Goal: Task Accomplishment & Management: Use online tool/utility

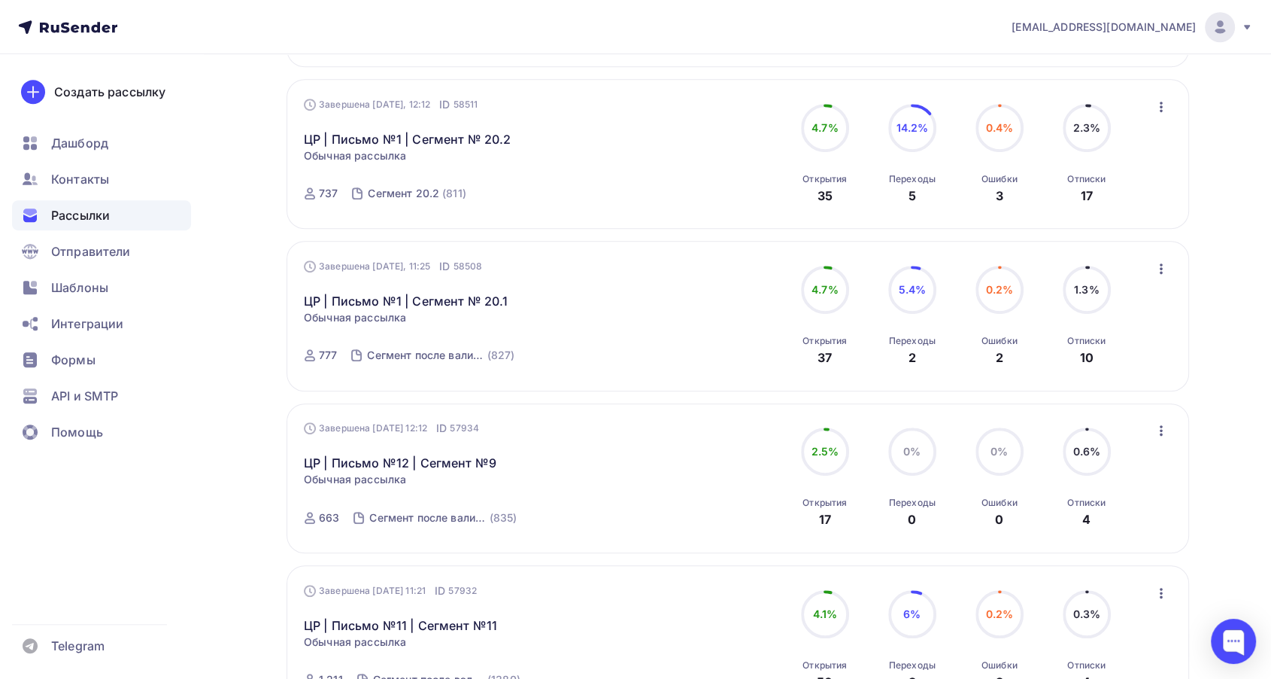
scroll to position [1086, 0]
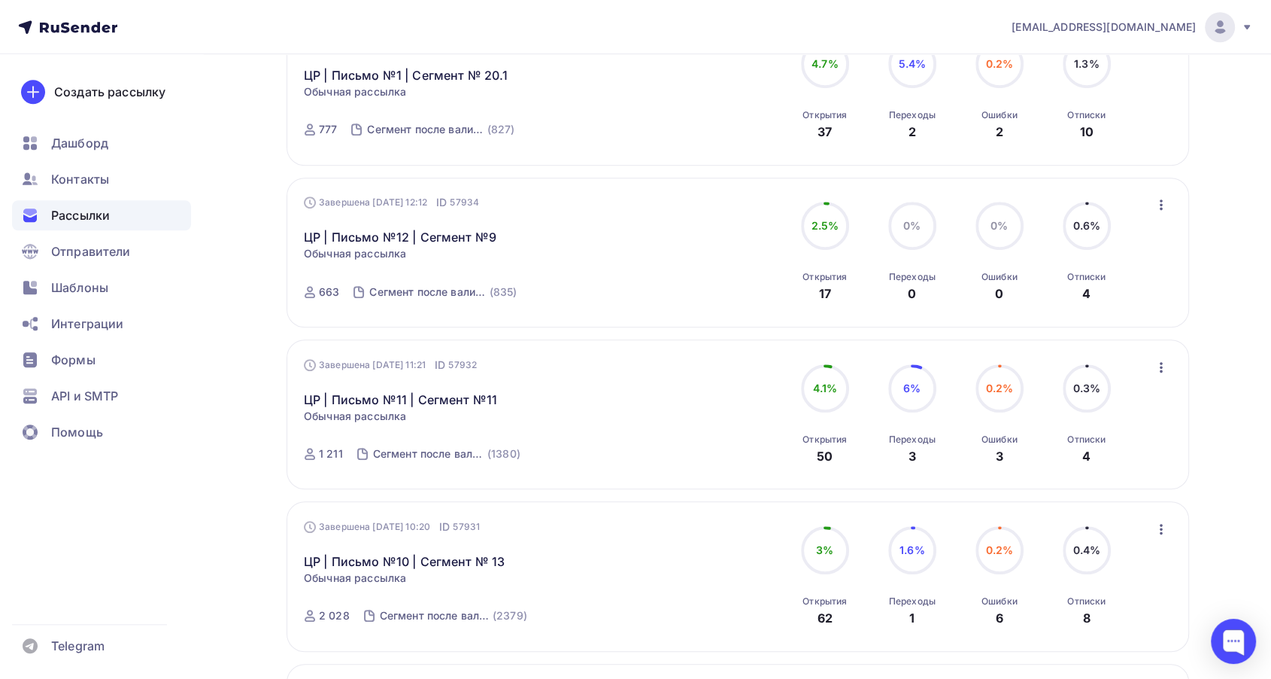
click at [461, 246] on div "Завершена [DATE] 12:12 ID 57934 ЦР | Письмо №12 | Сегмент №9 Статистика Обзор р…" at bounding box center [475, 252] width 343 height 114
click at [460, 237] on link "ЦР | Письмо №12 | Сегмент №9" at bounding box center [400, 237] width 193 height 18
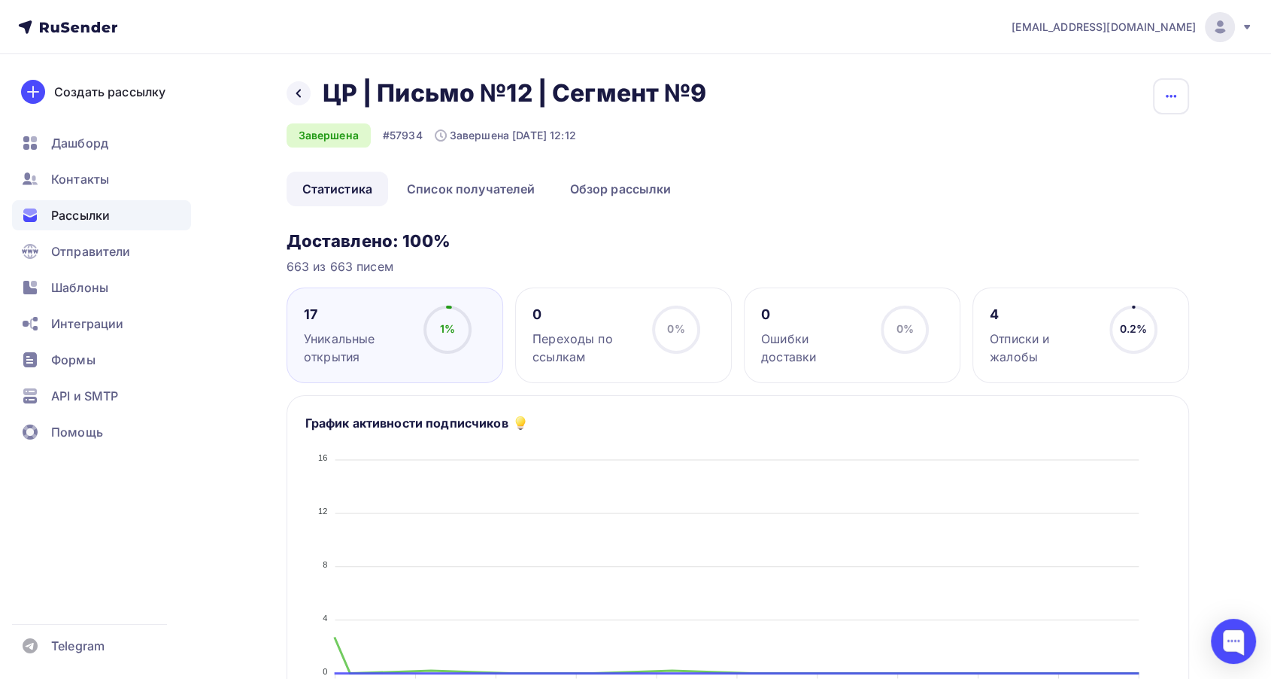
click at [1160, 98] on button "button" at bounding box center [1171, 96] width 36 height 36
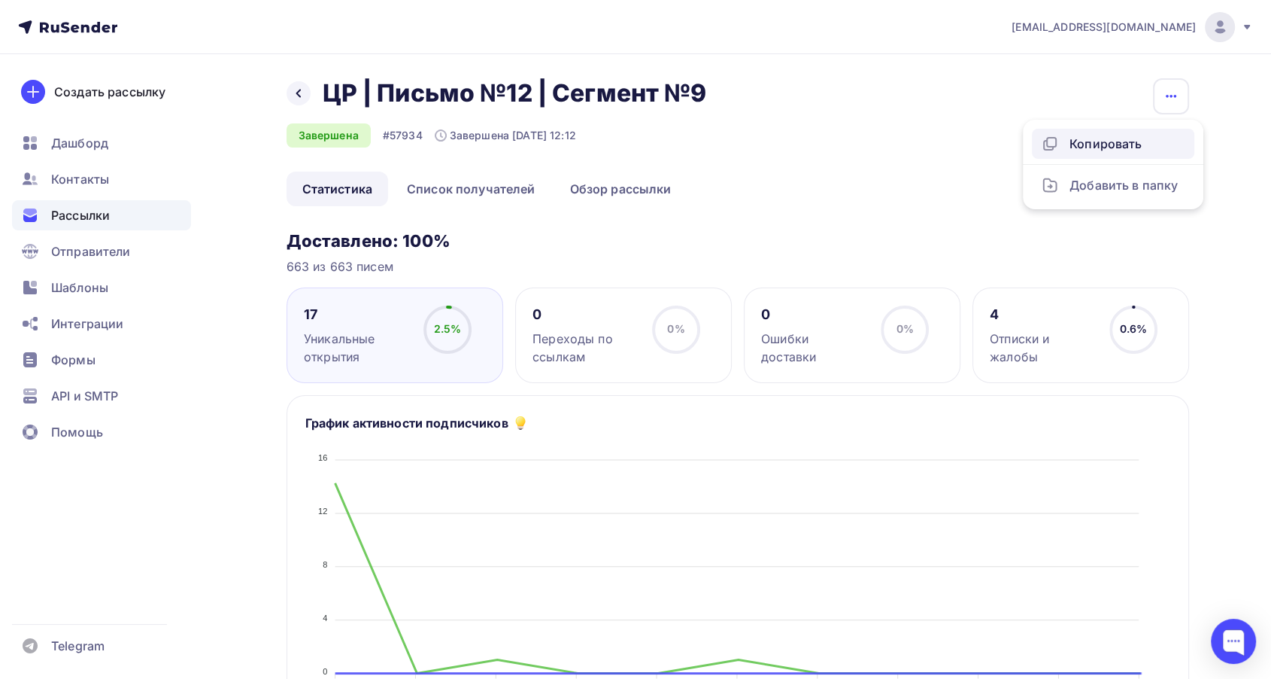
click at [1086, 147] on div "Копировать" at bounding box center [1113, 144] width 144 height 18
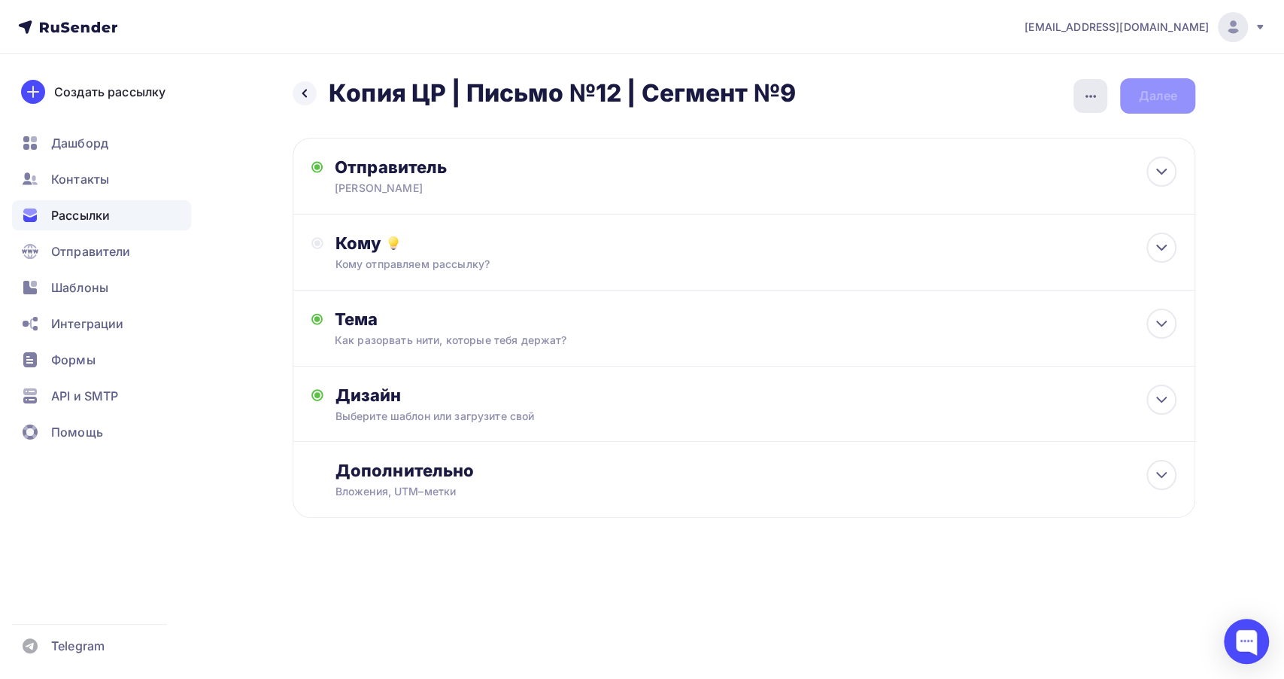
click at [1100, 97] on div "button" at bounding box center [1090, 96] width 34 height 34
click at [1022, 175] on div "Переименовать рассылку" at bounding box center [1011, 173] width 187 height 18
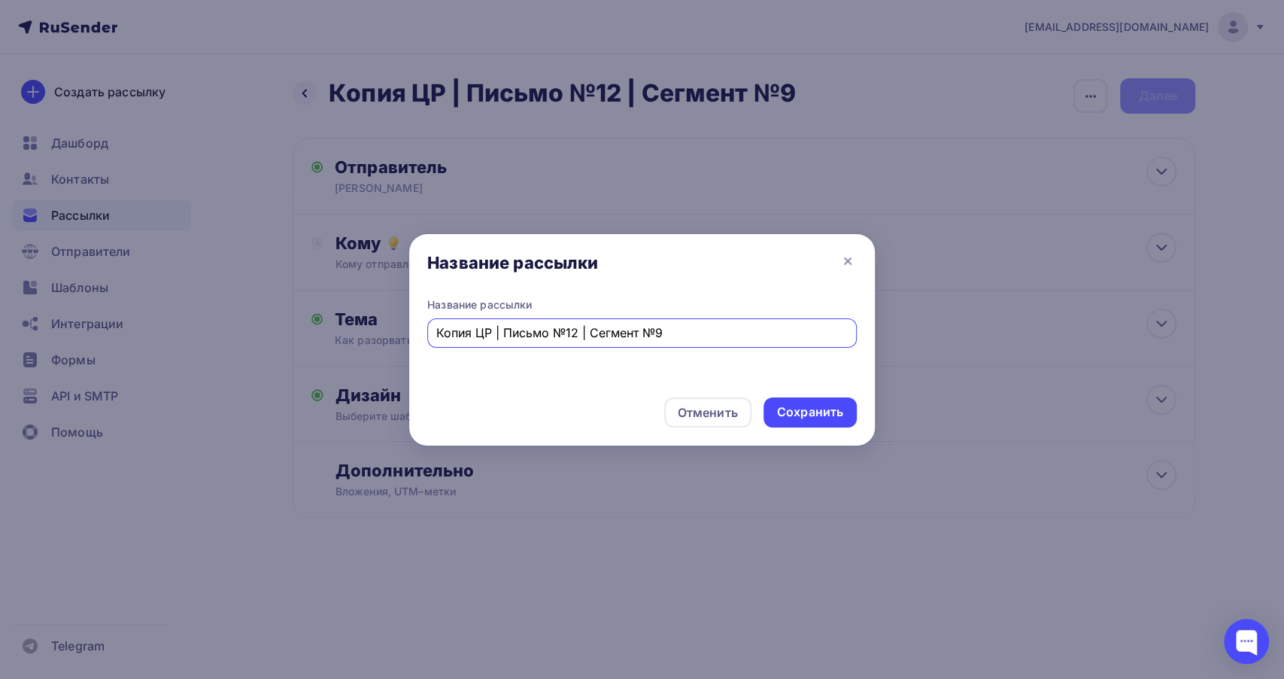
drag, startPoint x: 475, startPoint y: 329, endPoint x: 425, endPoint y: 327, distance: 50.4
click at [425, 327] on div "Название рассылки Копия ЦР | Письмо №12 | Сегмент №9" at bounding box center [642, 341] width 466 height 88
click at [533, 329] on input "ЦР | Письмо №12 | Сегмент №9" at bounding box center [642, 332] width 412 height 18
drag, startPoint x: 536, startPoint y: 333, endPoint x: 606, endPoint y: 333, distance: 70.0
click at [536, 334] on input "ЦР | Письмо №12 | Сегмент №9" at bounding box center [642, 332] width 412 height 18
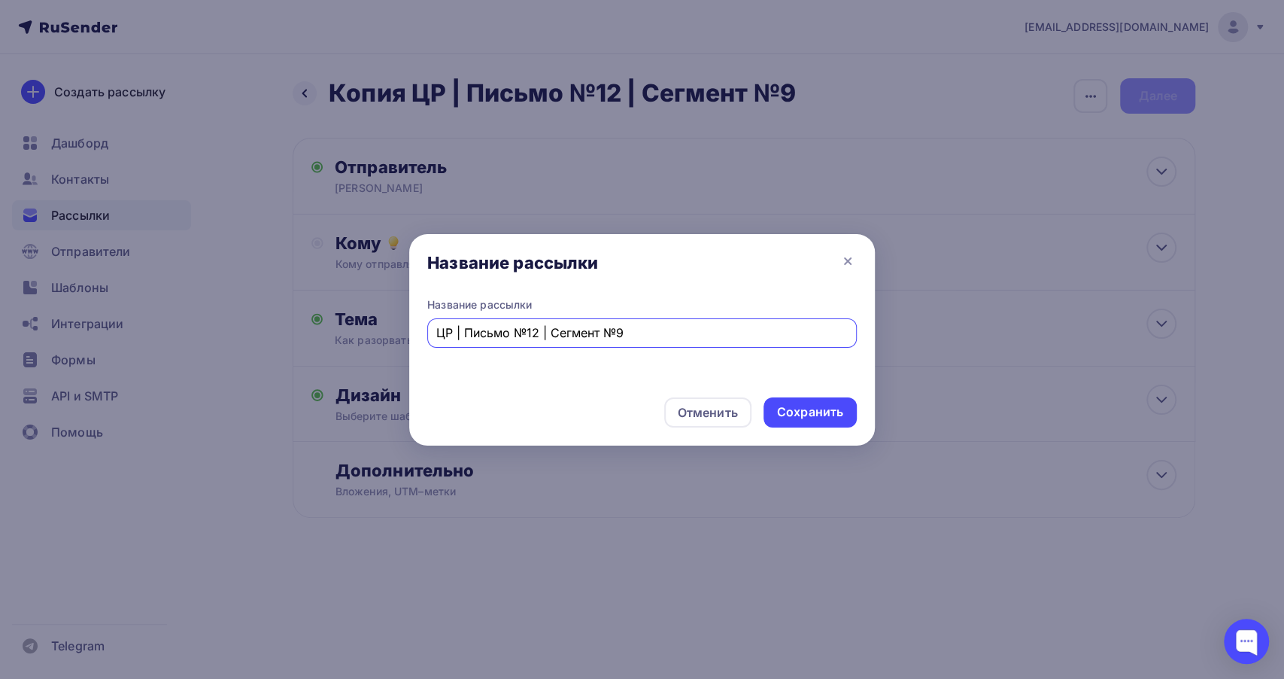
click at [654, 331] on input "ЦР | Письмо №12 | Сегмент №9" at bounding box center [642, 332] width 412 height 18
type input "ЦР | Письмо №12 | Сегмент №10"
click at [797, 405] on div "Сохранить" at bounding box center [810, 411] width 66 height 17
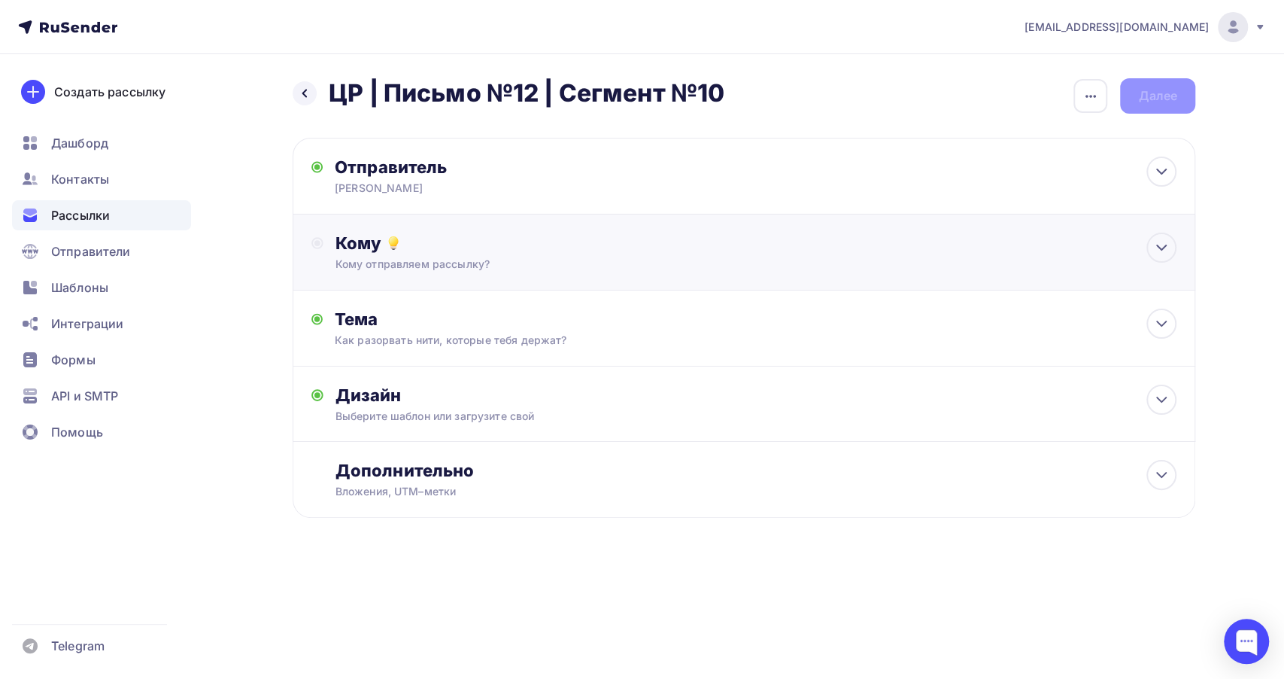
click at [597, 271] on div "Кому отправляем рассылку?" at bounding box center [713, 264] width 757 height 15
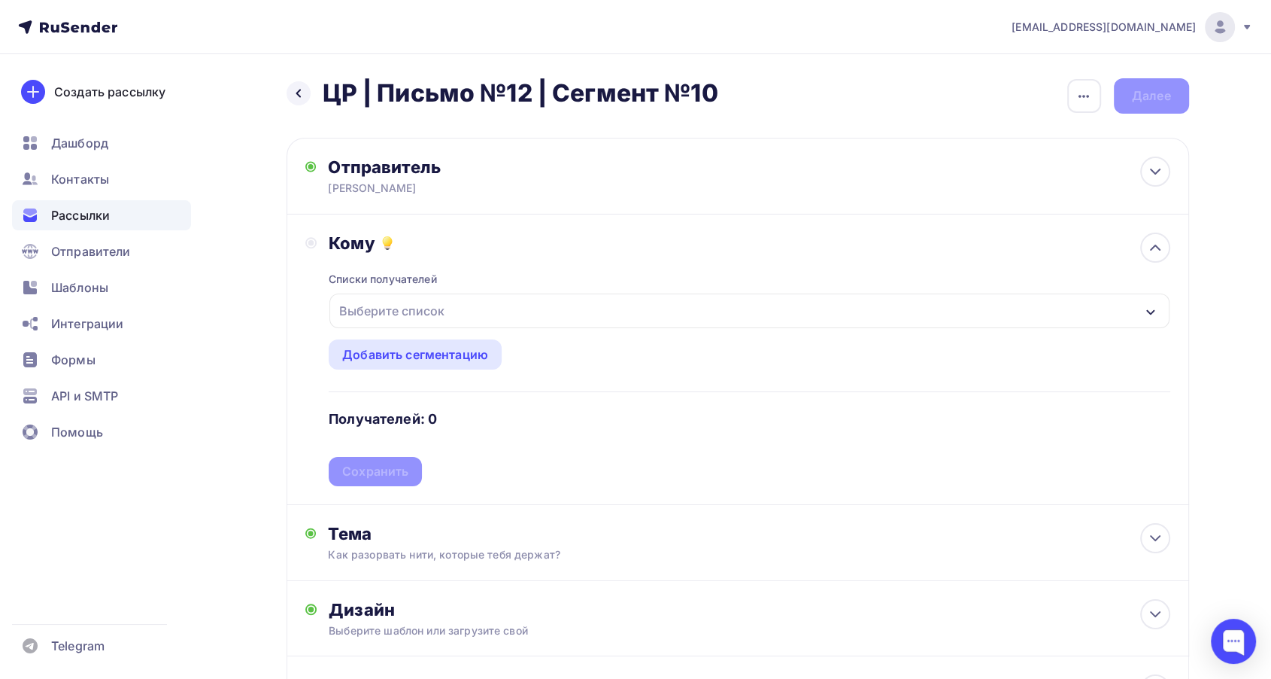
click at [507, 310] on div "Выберите список" at bounding box center [748, 310] width 839 height 35
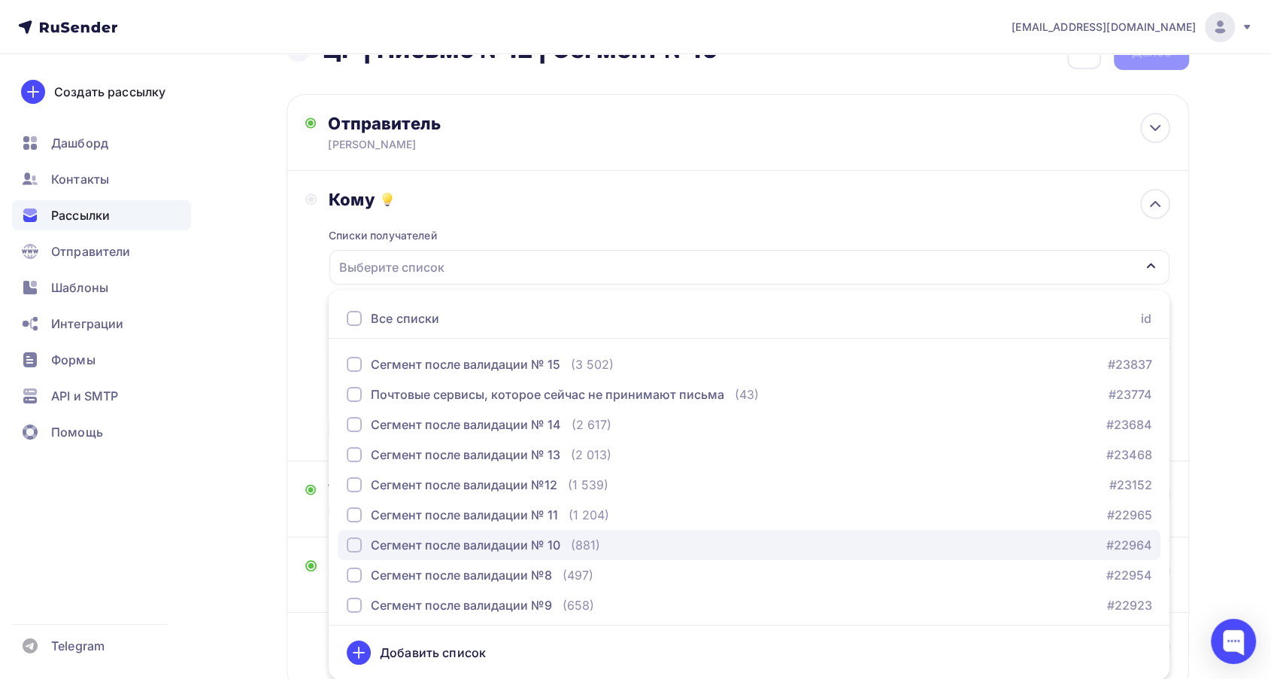
scroll to position [250, 0]
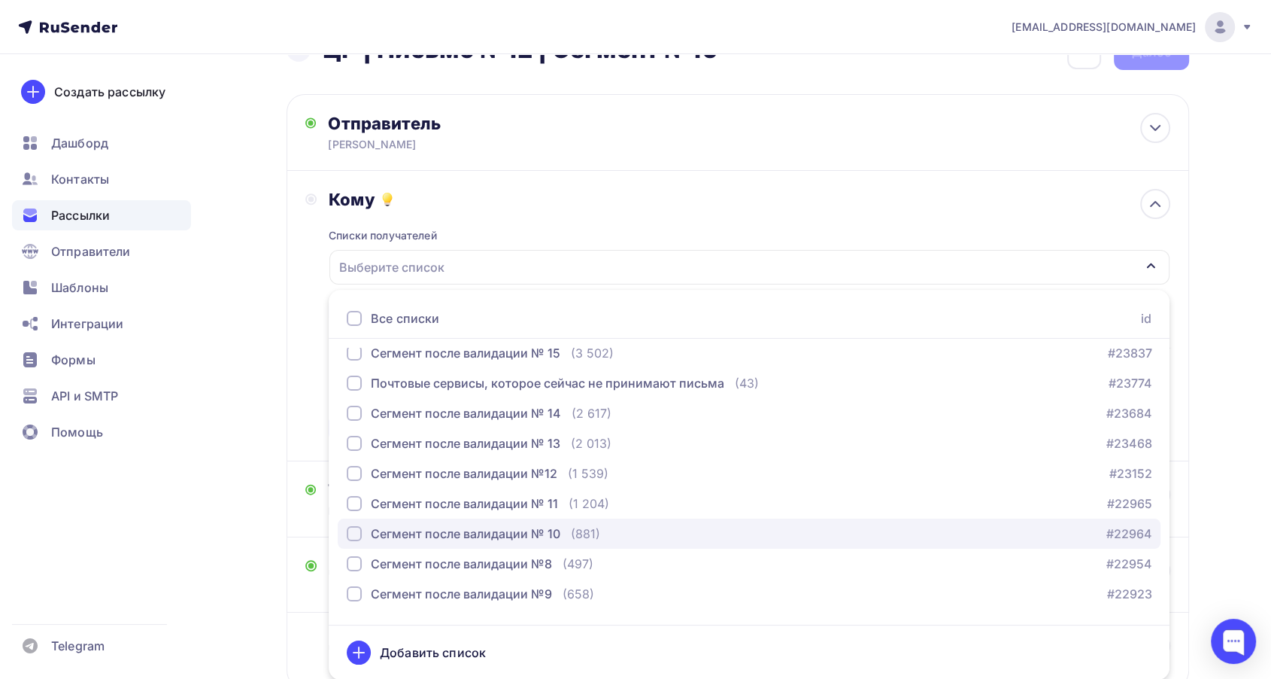
click at [556, 521] on button "Сегмент после валидации № 10 (881) #22964" at bounding box center [749, 533] width 823 height 30
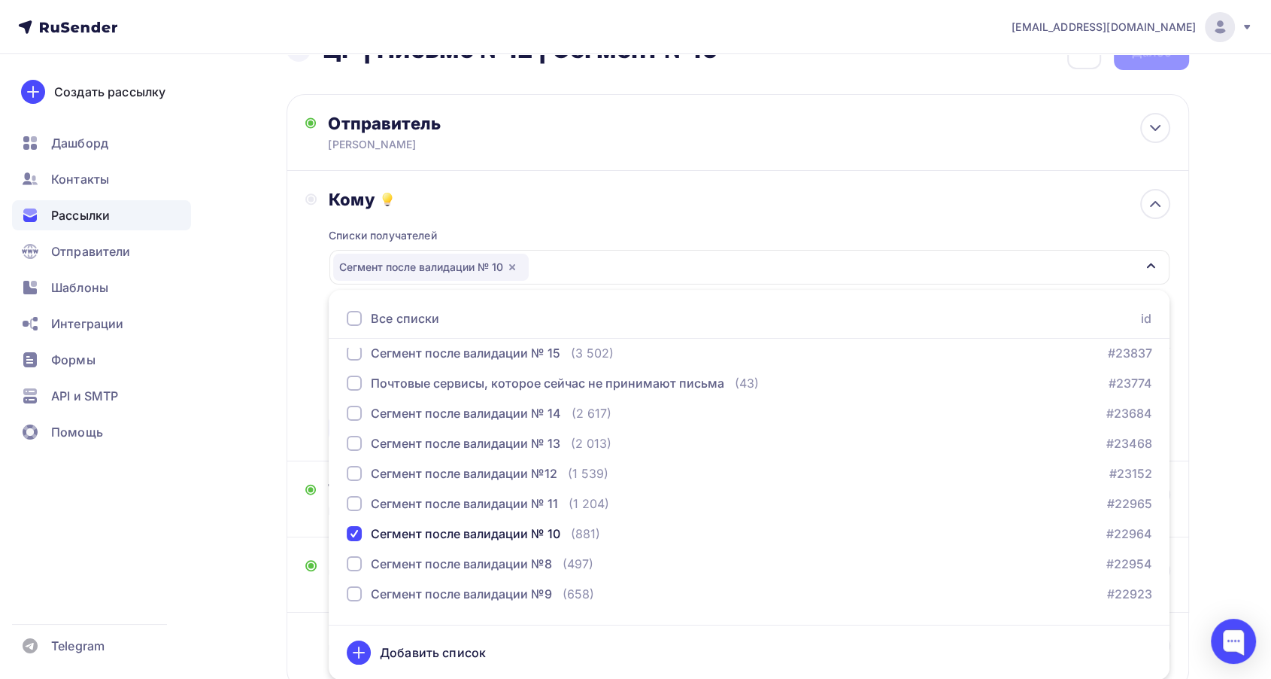
click at [594, 203] on div "Кому" at bounding box center [749, 199] width 841 height 21
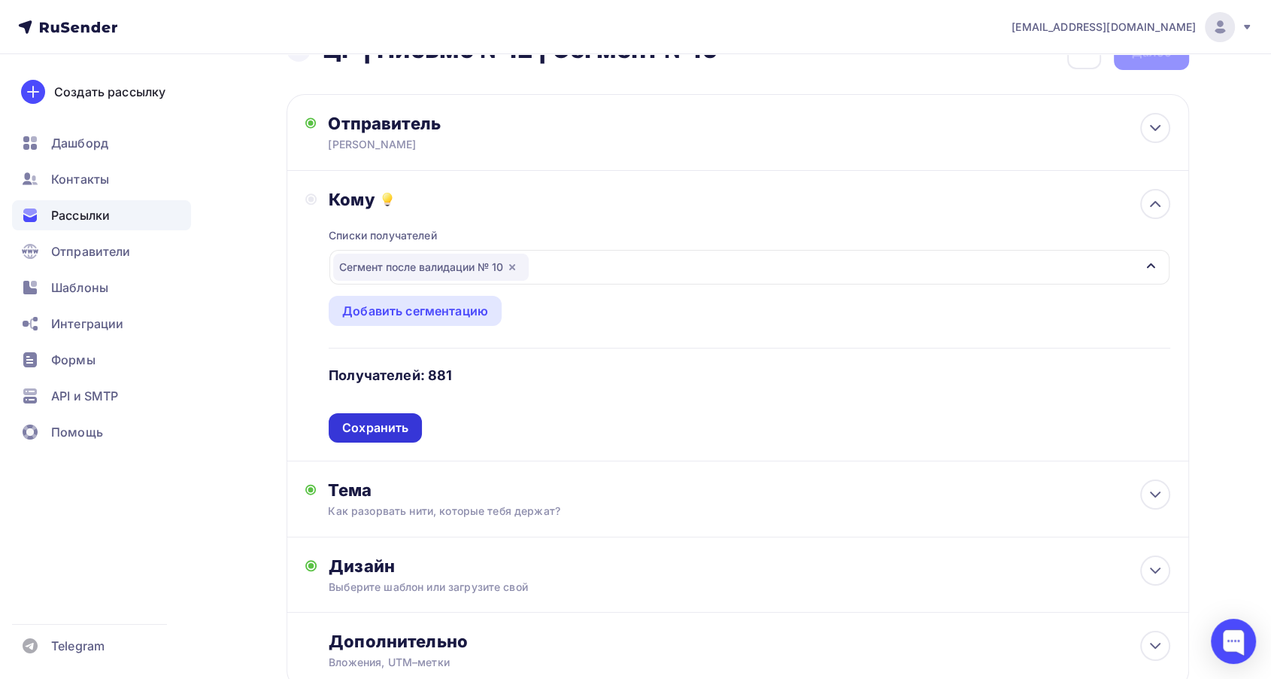
click at [387, 433] on div "Сохранить" at bounding box center [375, 427] width 66 height 17
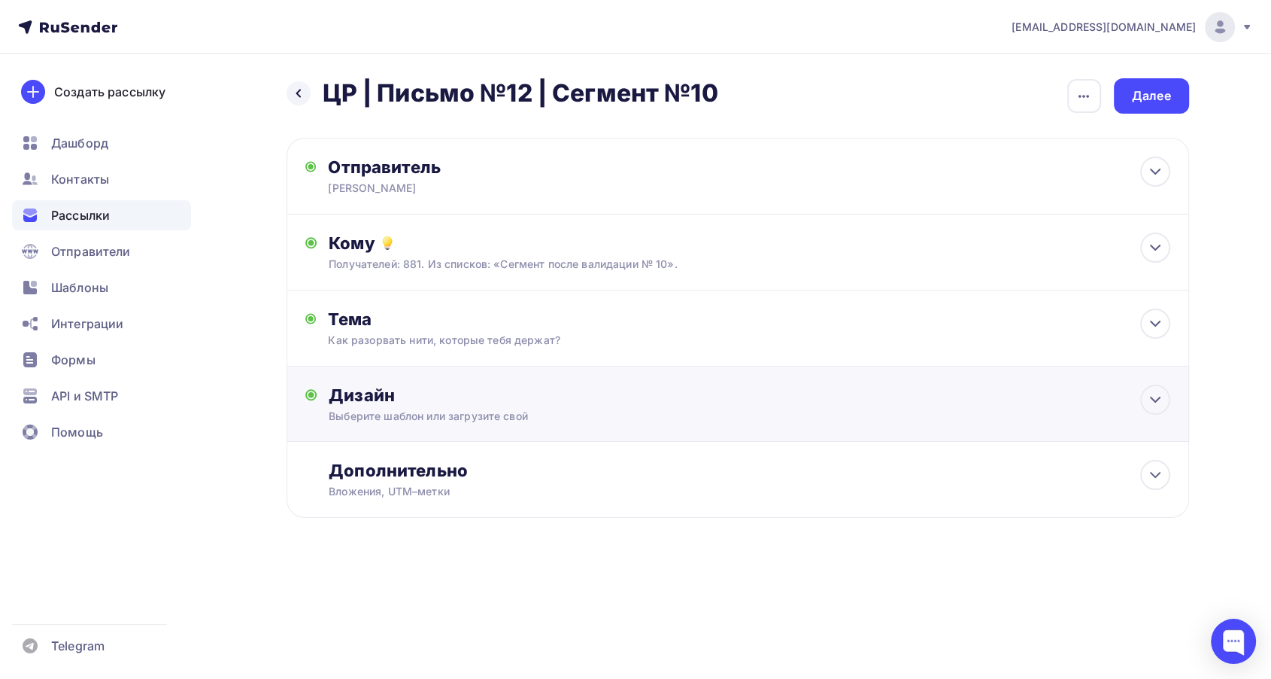
scroll to position [0, 0]
click at [534, 421] on div "Выберите шаблон или загрузите свой" at bounding box center [713, 415] width 757 height 15
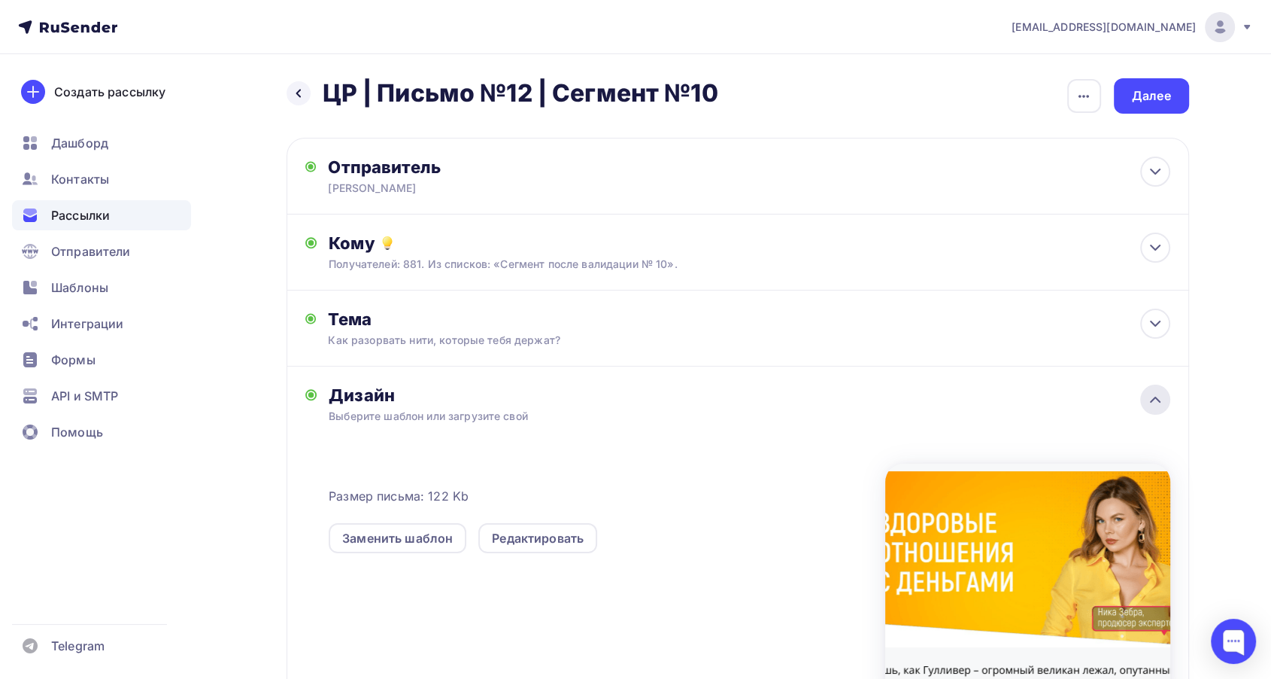
click at [1143, 403] on div at bounding box center [1155, 399] width 30 height 30
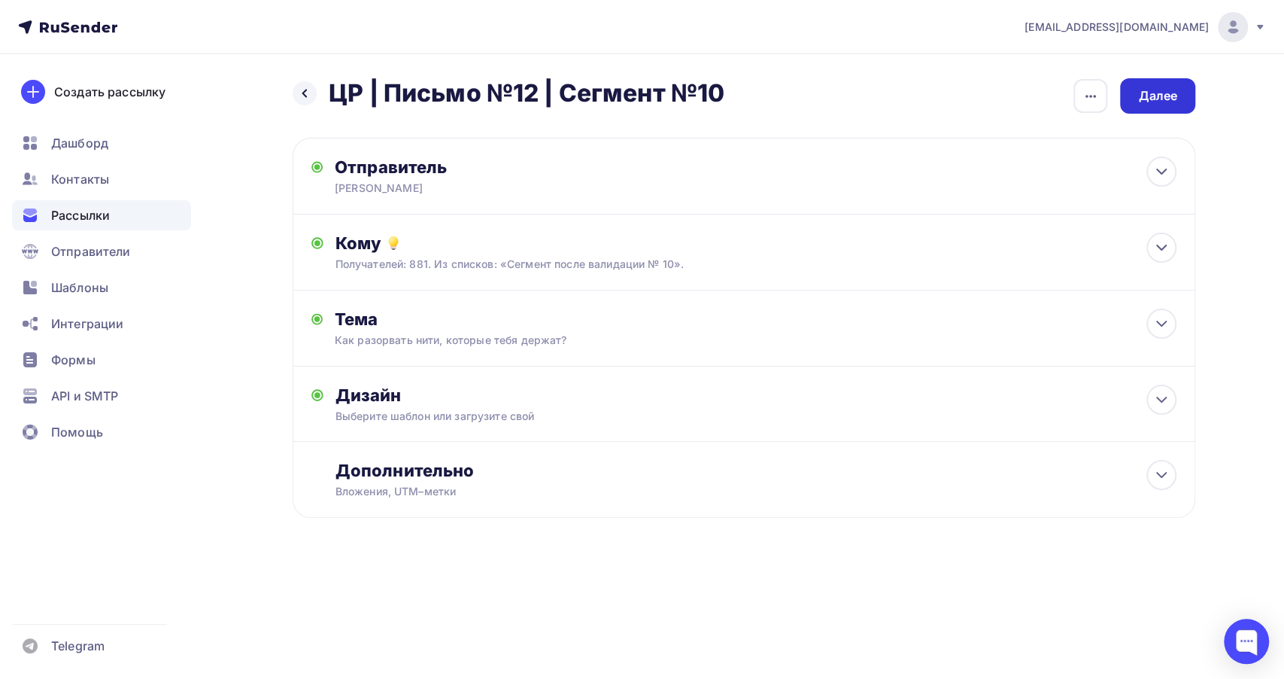
click at [1135, 86] on div "Далее" at bounding box center [1157, 95] width 75 height 35
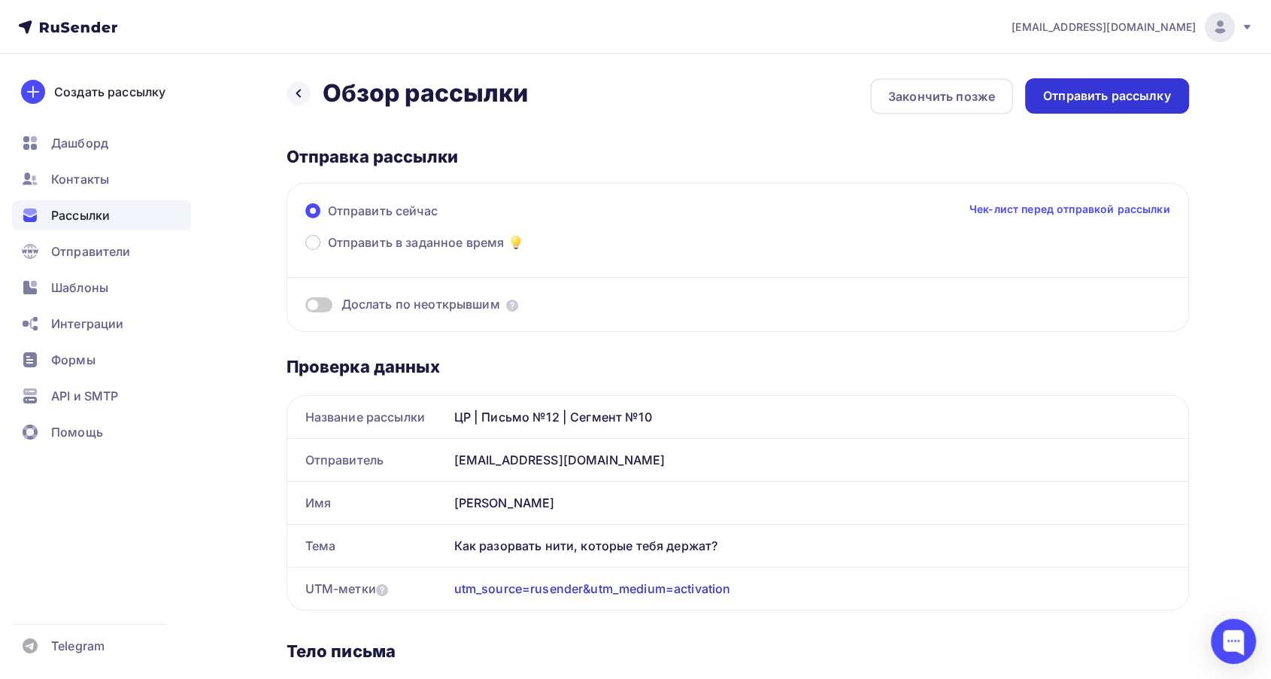
click at [1071, 96] on div "Отправить рассылку" at bounding box center [1107, 95] width 128 height 17
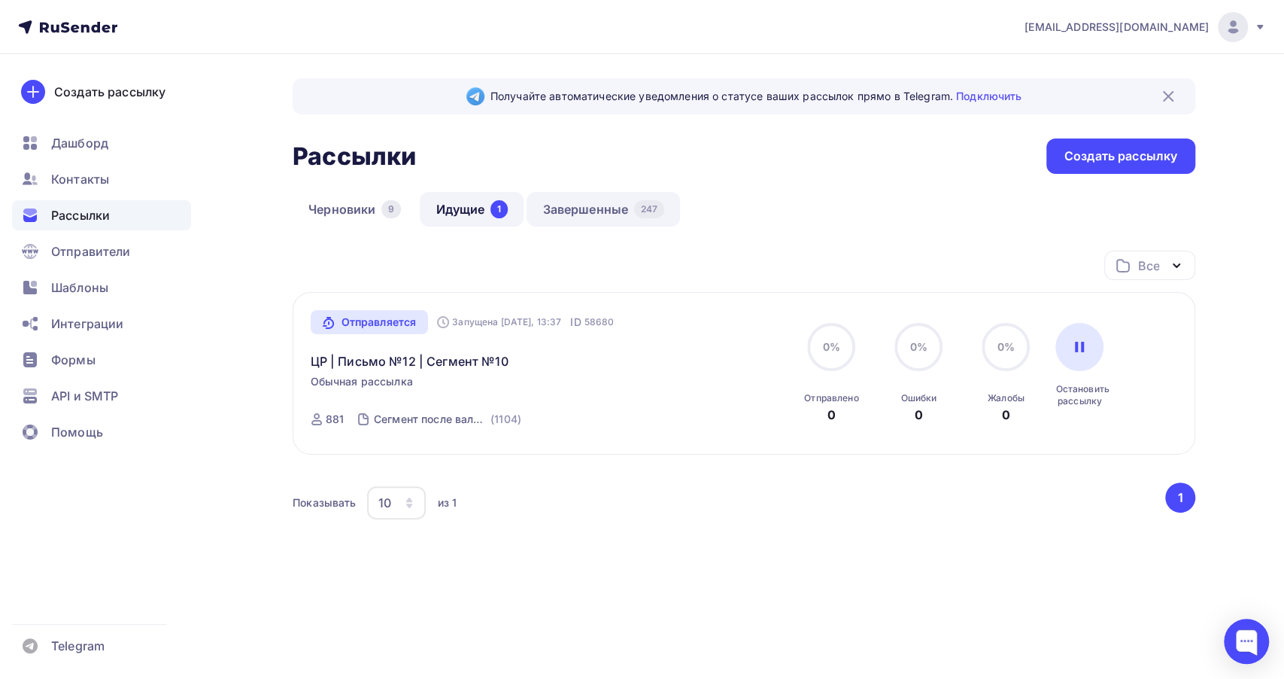
click at [572, 205] on link "Завершенные 247" at bounding box center [603, 209] width 153 height 35
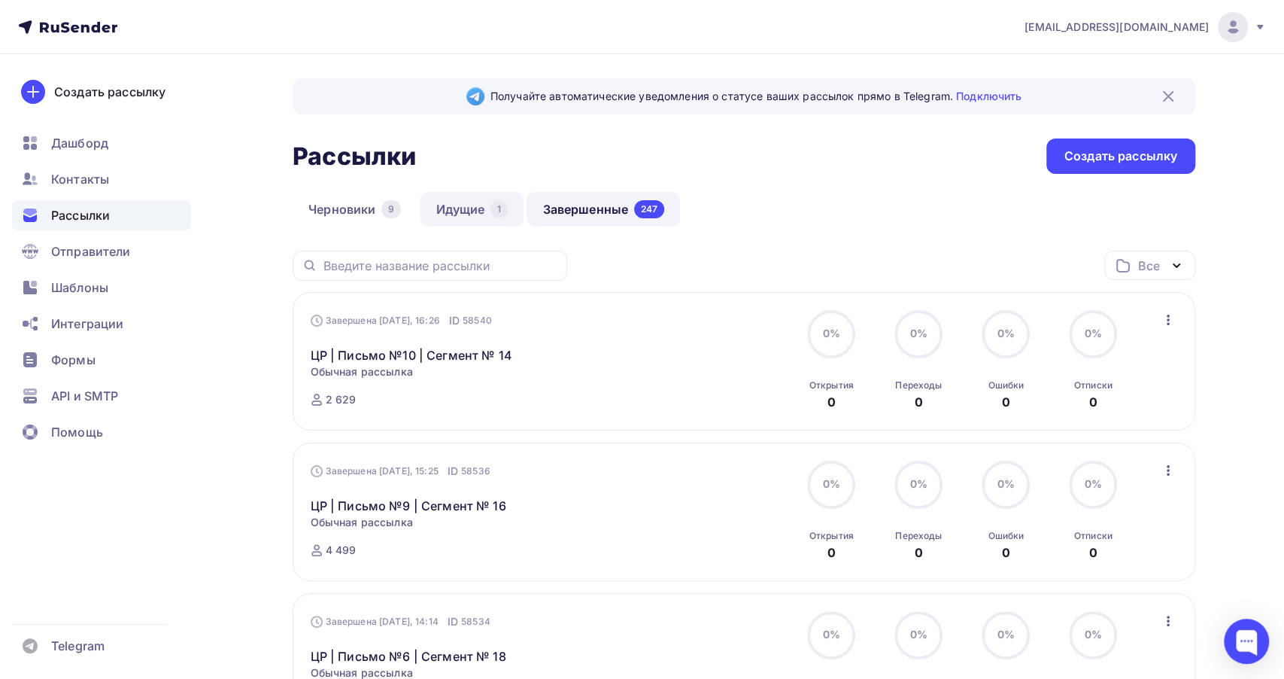
click at [465, 212] on link "Идущие 1" at bounding box center [472, 209] width 104 height 35
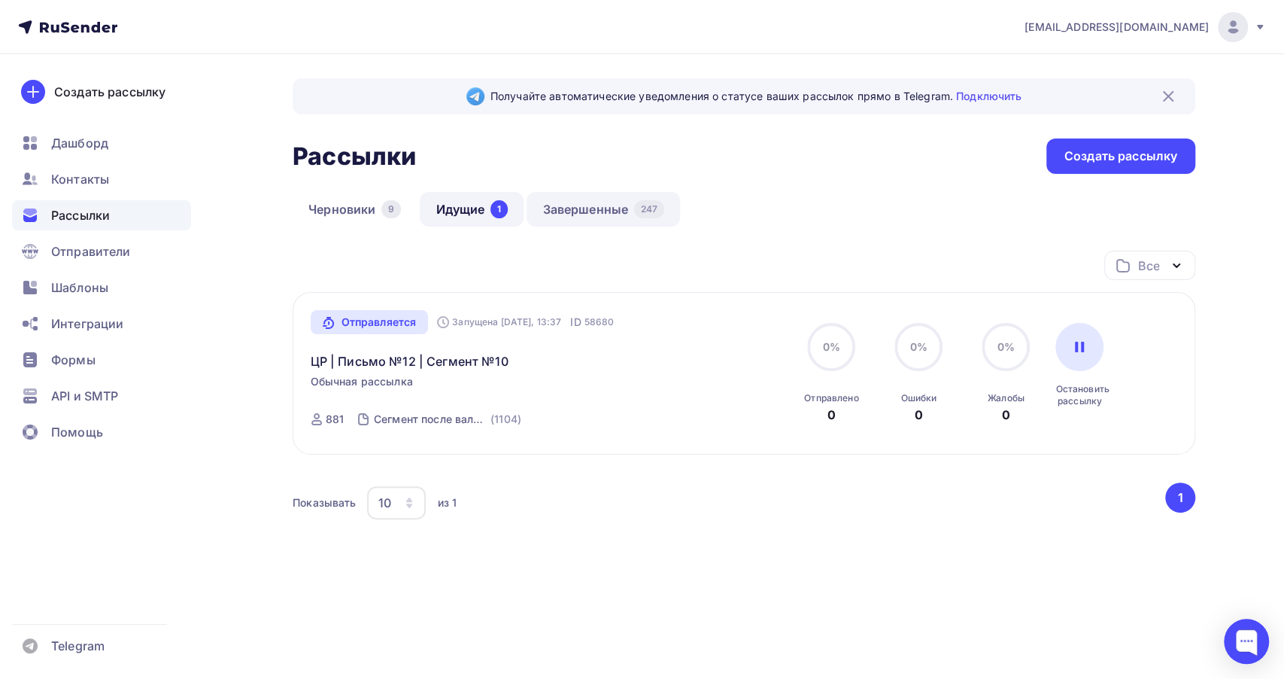
click at [600, 212] on link "Завершенные 247" at bounding box center [603, 209] width 153 height 35
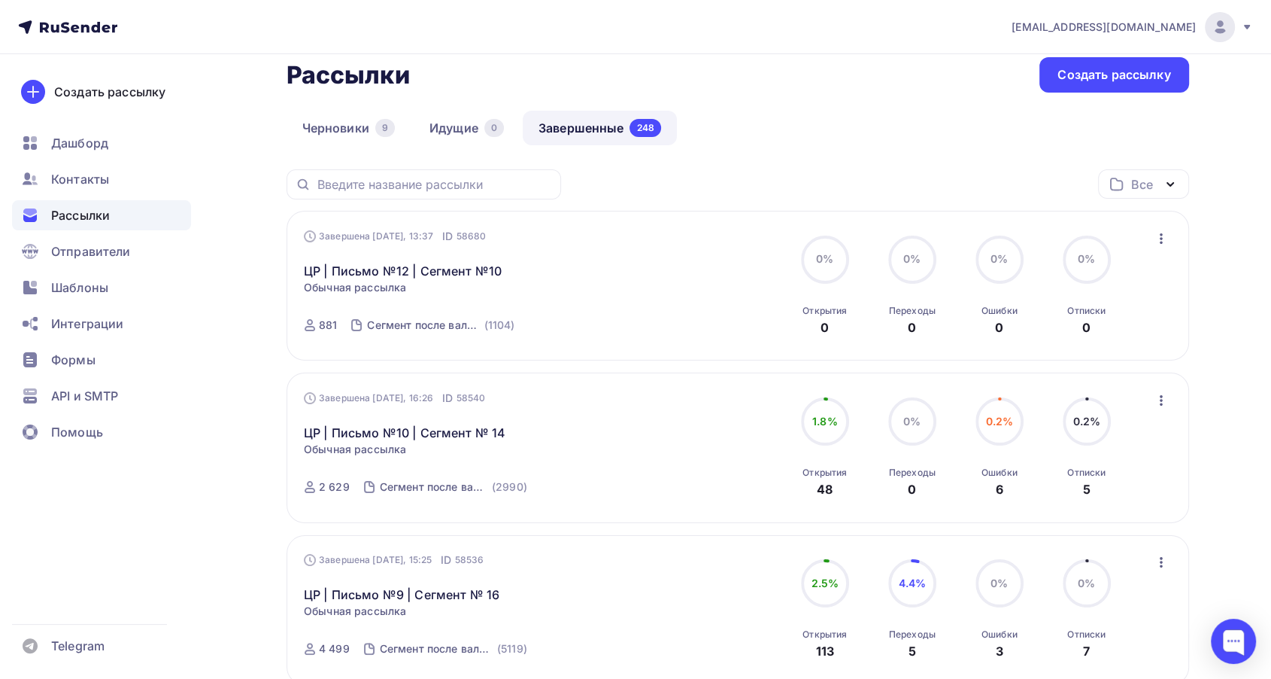
scroll to position [83, 0]
click at [450, 429] on link "ЦР | Письмо №10 | Сегмент № 14" at bounding box center [405, 430] width 202 height 18
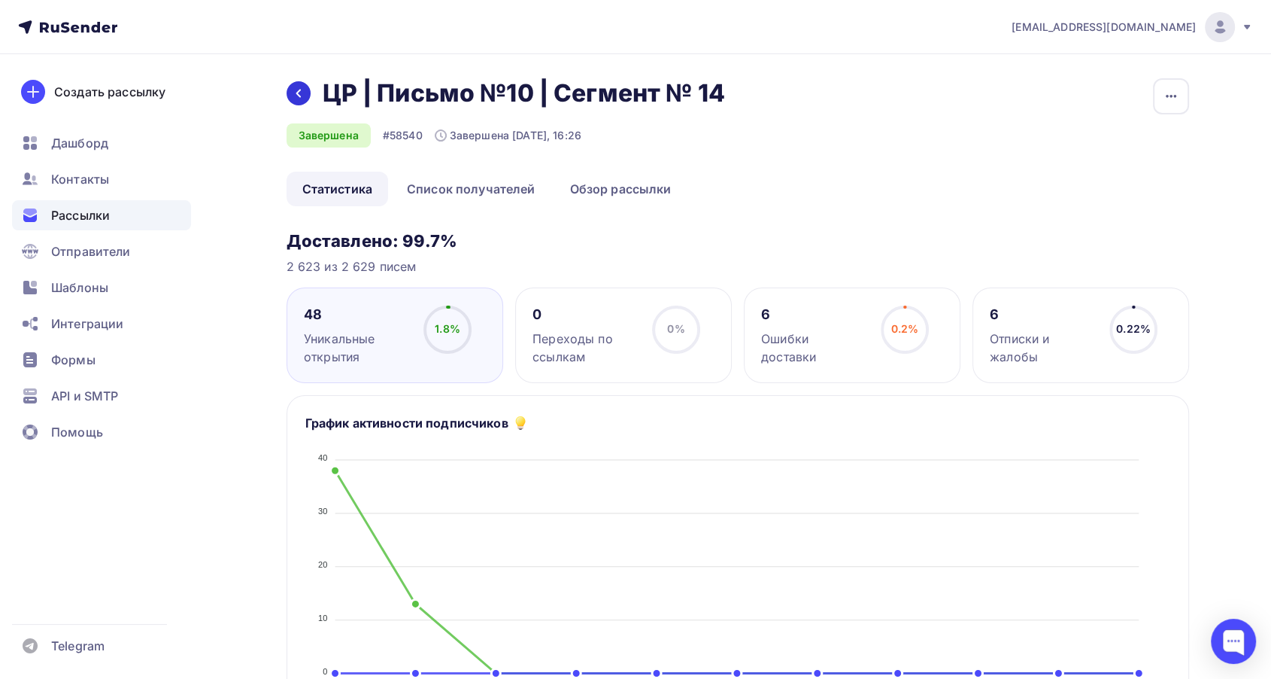
click at [302, 87] on icon at bounding box center [299, 93] width 12 height 12
